Goal: Check status: Check status

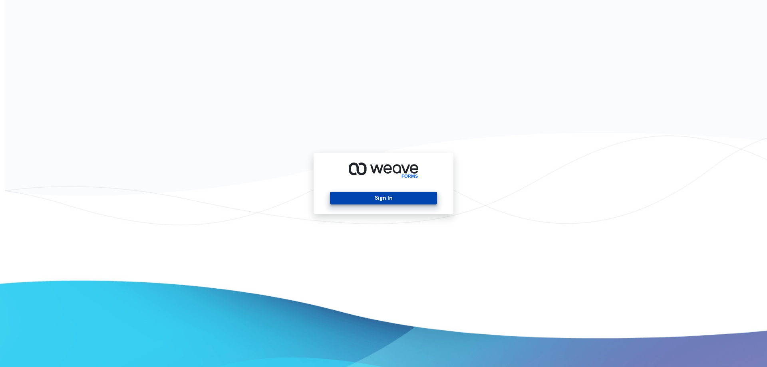
click at [381, 194] on button "Sign In" at bounding box center [383, 198] width 107 height 13
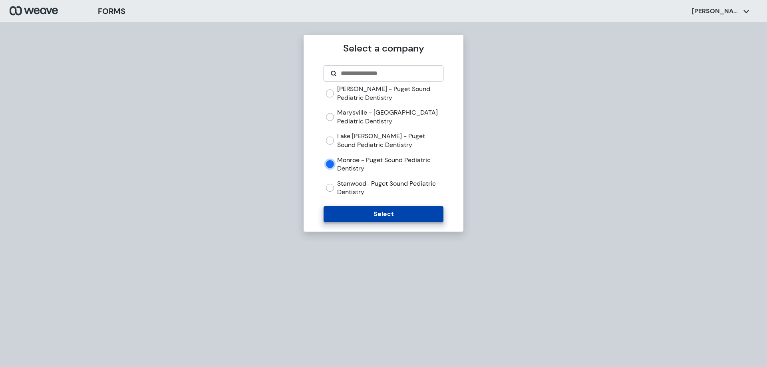
click at [342, 208] on button "Select" at bounding box center [382, 214] width 119 height 16
